Goal: Transaction & Acquisition: Subscribe to service/newsletter

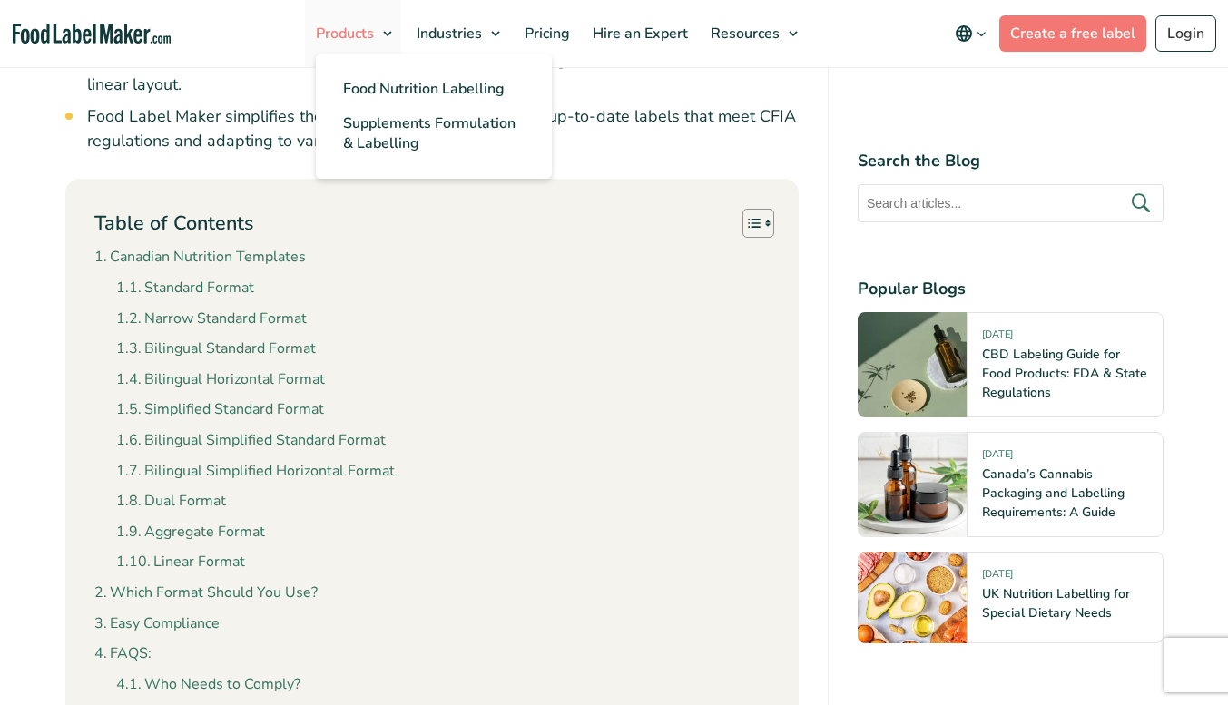
scroll to position [1610, 0]
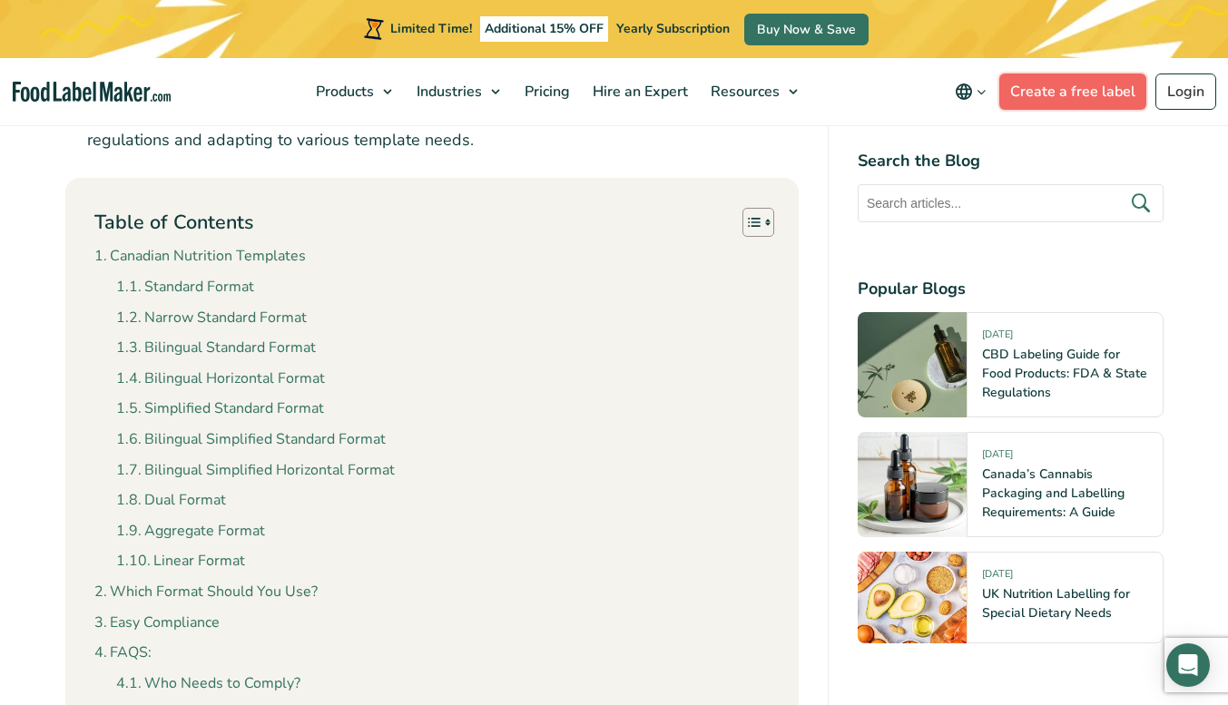
click at [1086, 96] on link "Create a free label" at bounding box center [1072, 91] width 147 height 36
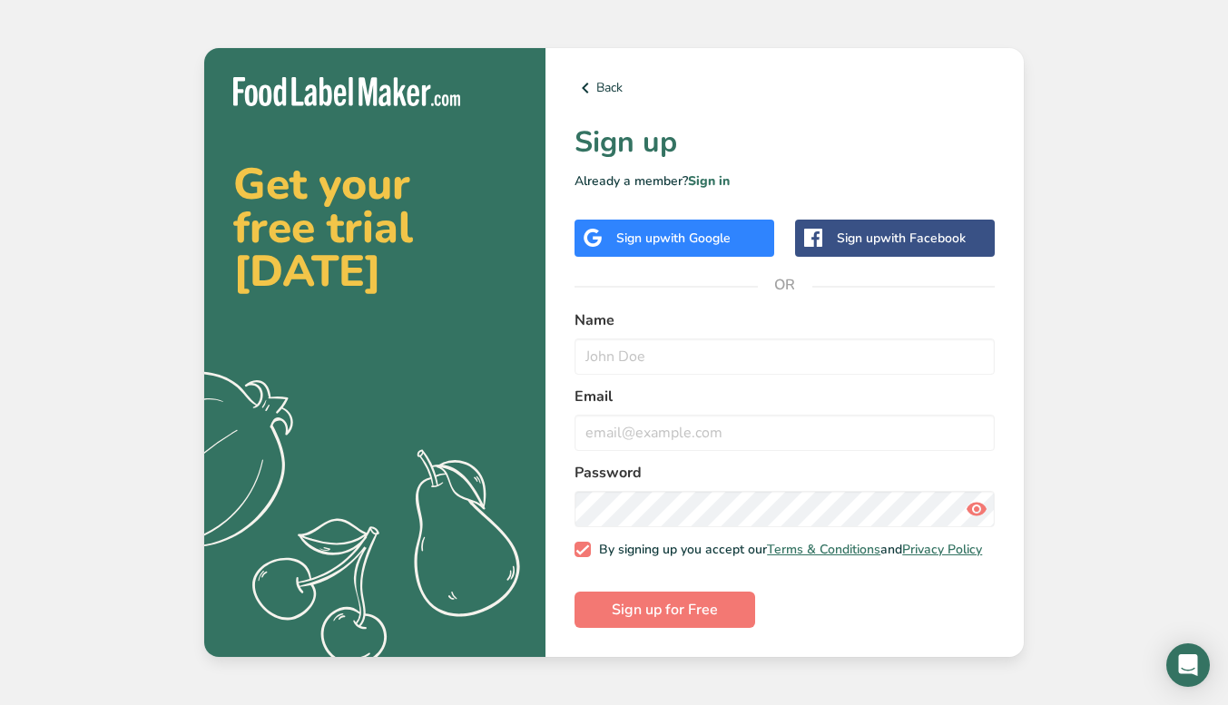
click at [709, 234] on span "with Google" at bounding box center [695, 238] width 71 height 17
